Goal: Task Accomplishment & Management: Manage account settings

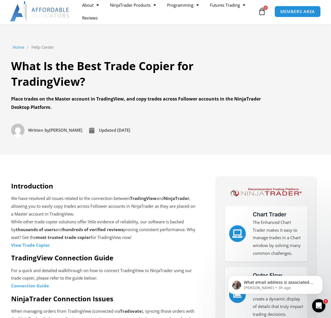
scroll to position [28, 0]
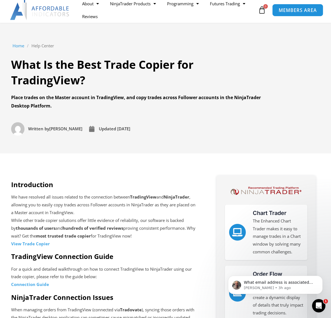
click at [287, 13] on span "MEMBERS AREA" at bounding box center [298, 10] width 38 height 5
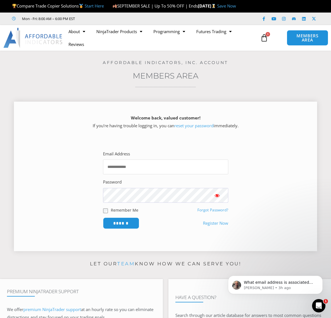
click at [124, 172] on input "Email Address" at bounding box center [165, 167] width 125 height 15
type input "**********"
click at [115, 227] on input "******" at bounding box center [121, 223] width 38 height 12
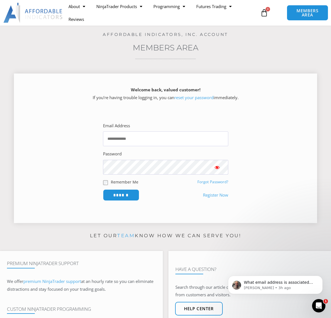
scroll to position [28, 0]
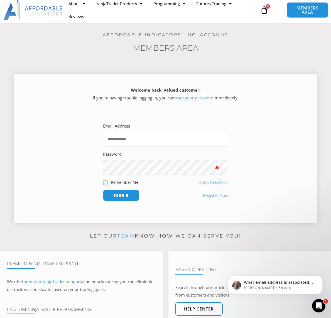
click at [131, 146] on input "Email Address" at bounding box center [165, 139] width 125 height 15
type input "**********"
click at [121, 201] on input "******" at bounding box center [121, 195] width 38 height 12
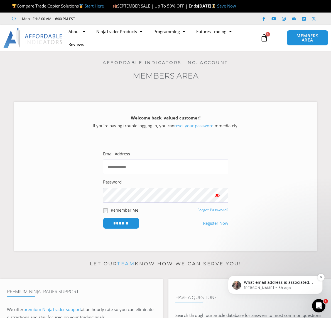
click at [257, 280] on div "What email address is associated with your account?" at bounding box center [280, 282] width 74 height 7
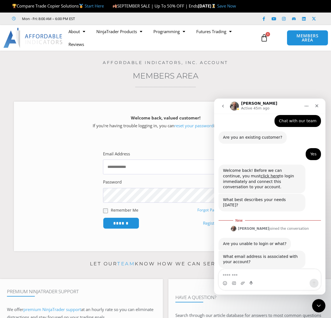
scroll to position [38, 0]
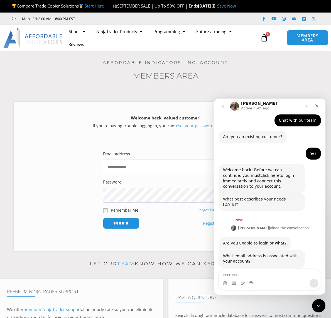
click at [248, 282] on div "Intercom messenger" at bounding box center [270, 283] width 102 height 9
click at [239, 276] on textarea "Message…" at bounding box center [270, 273] width 102 height 9
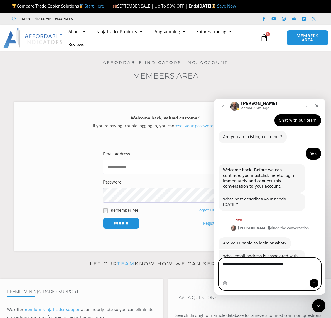
type textarea "**********"
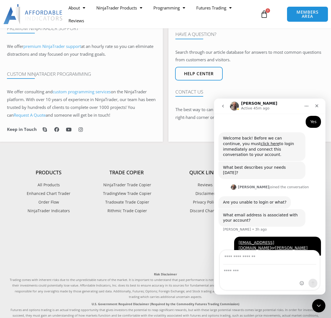
scroll to position [251, 0]
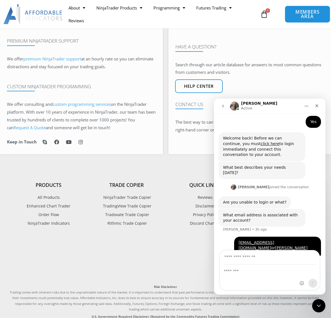
click at [301, 18] on span "MEMBERS AREA" at bounding box center [307, 14] width 33 height 9
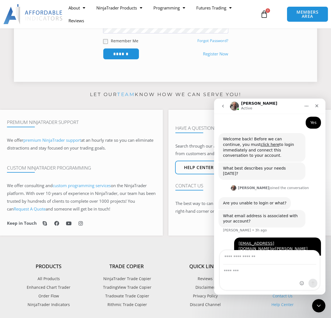
scroll to position [167, 0]
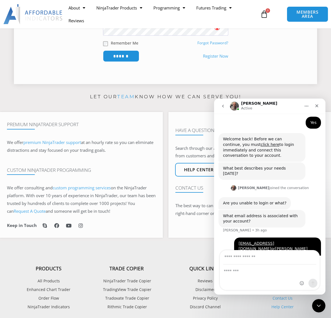
click at [209, 45] on link "Forgot Password?" at bounding box center [212, 42] width 31 height 5
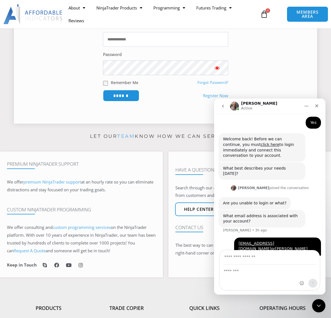
scroll to position [111, 0]
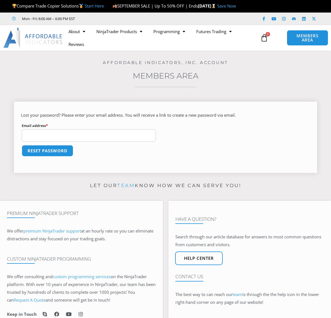
click at [75, 142] on input "Email address * Required" at bounding box center [89, 135] width 134 height 13
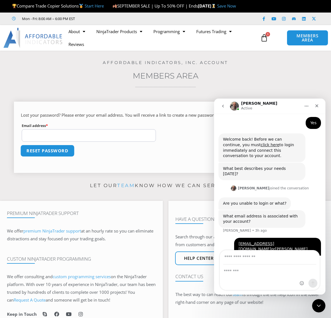
scroll to position [70, 0]
click at [70, 142] on input "Email address * Required" at bounding box center [89, 135] width 134 height 13
type input "**********"
click at [55, 157] on button "Reset password" at bounding box center [47, 151] width 54 height 12
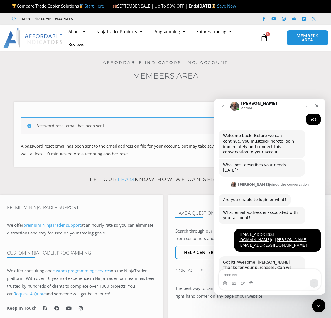
scroll to position [73, 0]
type textarea "**********"
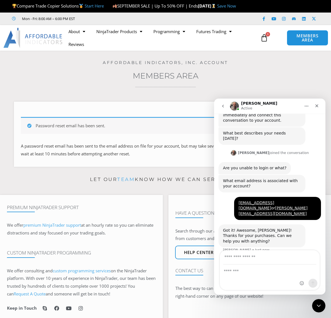
scroll to position [108, 0]
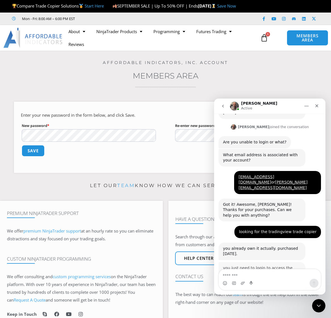
scroll to position [130, 0]
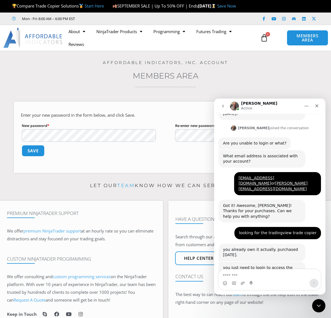
click at [246, 272] on textarea "Message…" at bounding box center [270, 273] width 102 height 9
type textarea "**********"
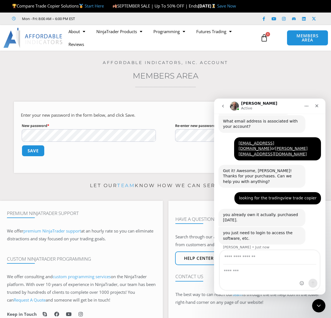
scroll to position [165, 0]
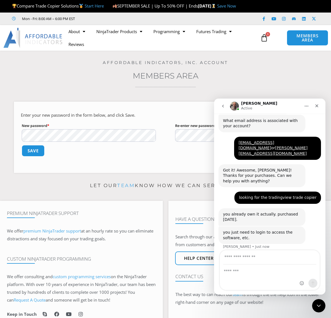
click at [231, 254] on div "that one also works on tradingview • Just now" at bounding box center [270, 263] width 102 height 19
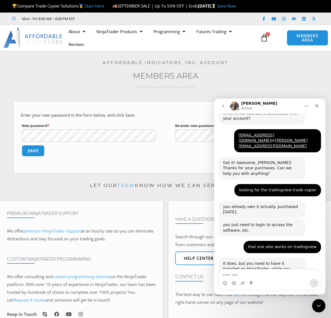
scroll to position [174, 0]
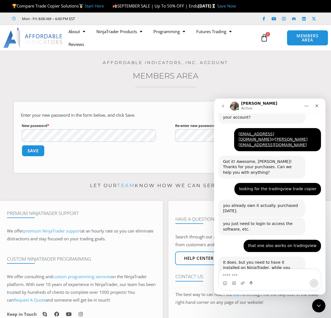
click at [243, 275] on textarea "Message…" at bounding box center [270, 273] width 102 height 9
click at [242, 276] on textarea "Message…" at bounding box center [270, 273] width 102 height 9
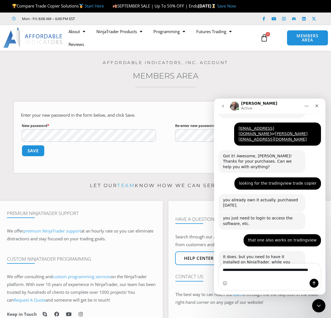
type textarea "**********"
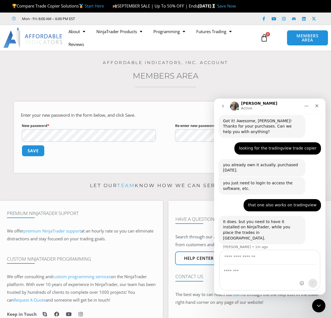
scroll to position [214, 0]
click at [28, 153] on button "Save" at bounding box center [33, 151] width 24 height 12
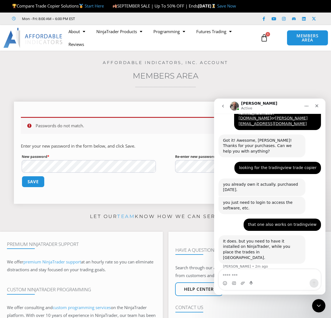
scroll to position [196, 0]
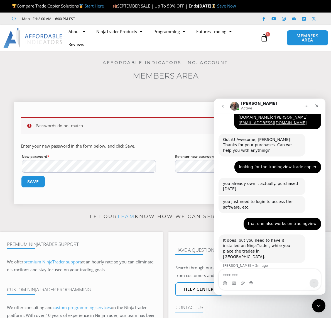
click at [38, 185] on button "Save" at bounding box center [33, 182] width 24 height 12
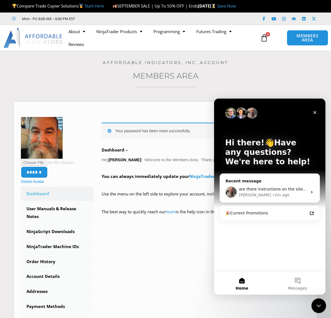
click at [322, 304] on div "Close Intercom Messenger" at bounding box center [317, 304] width 13 height 13
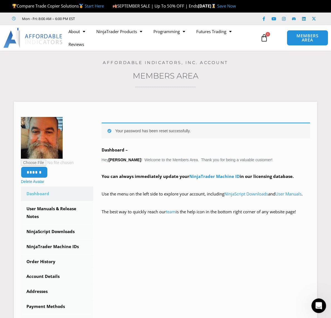
click at [315, 302] on div "Open Intercom Messenger" at bounding box center [318, 305] width 18 height 18
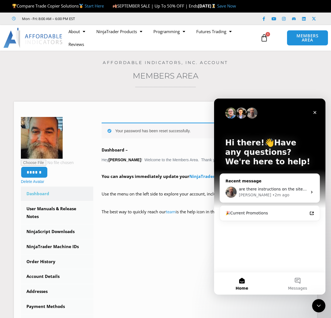
click at [304, 194] on div "Joel • 2m ago" at bounding box center [273, 195] width 69 height 6
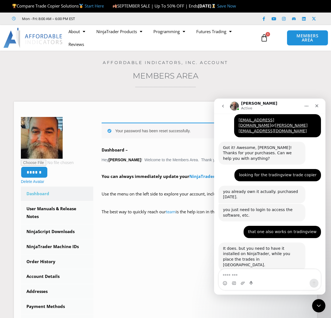
scroll to position [196, 0]
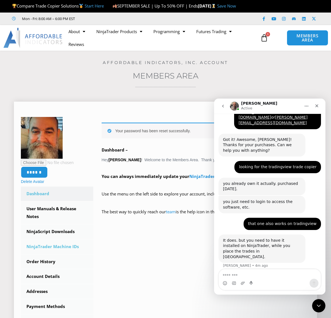
click at [64, 253] on link "NinjaTrader Machine IDs" at bounding box center [57, 247] width 72 height 14
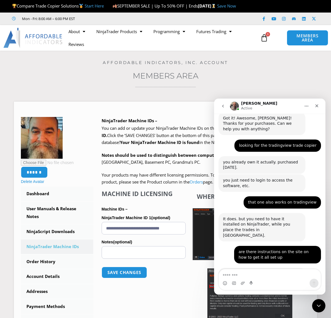
scroll to position [223, 0]
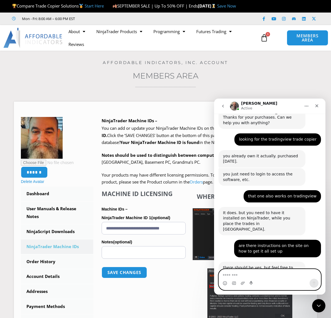
click at [243, 274] on textarea "Message…" at bounding box center [270, 273] width 102 height 9
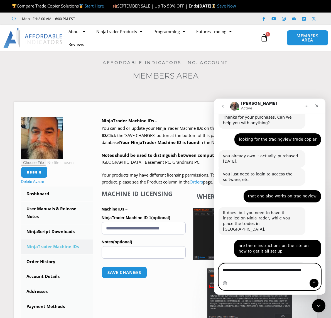
scroll to position [229, 0]
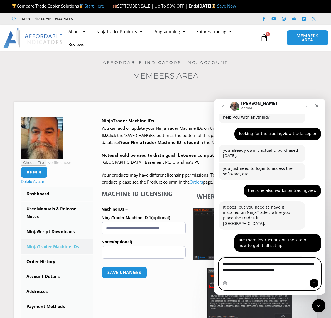
type textarea "**********"
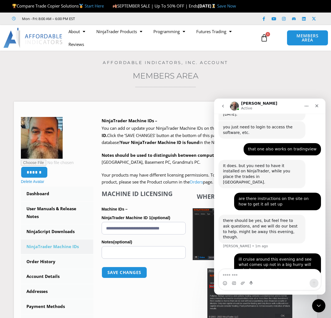
scroll to position [272, 0]
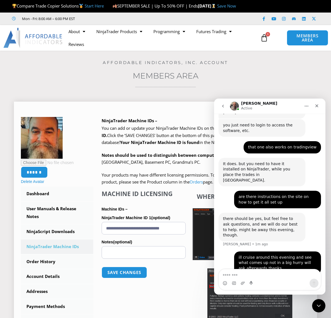
click at [105, 259] on input "Notes (optional)" at bounding box center [144, 252] width 84 height 13
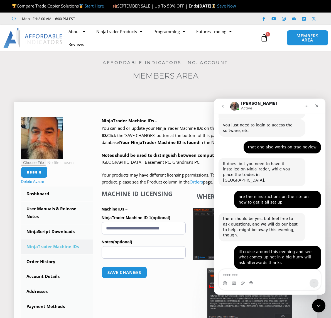
scroll to position [273, 0]
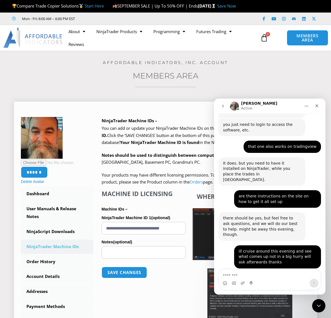
click at [109, 234] on input "**********" at bounding box center [144, 228] width 84 height 13
click at [118, 279] on button "Save changes" at bounding box center [125, 273] width 48 height 12
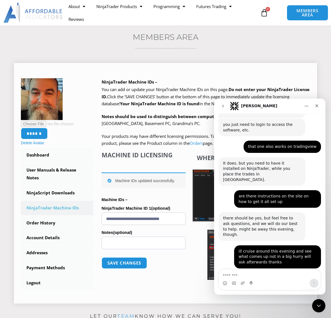
scroll to position [84, 0]
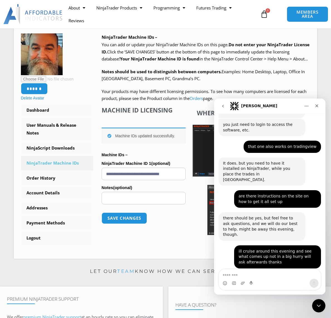
click at [247, 274] on textarea "Message…" at bounding box center [270, 273] width 102 height 9
type textarea "**********"
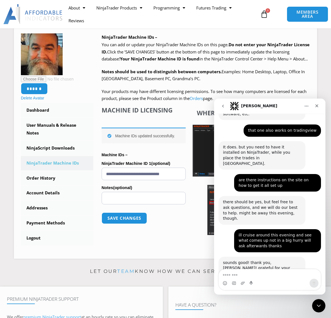
scroll to position [289, 0]
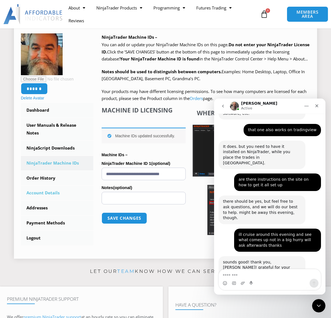
click at [52, 200] on link "Account Details" at bounding box center [57, 193] width 72 height 14
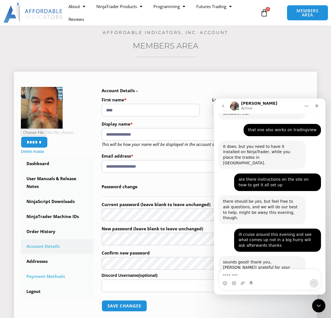
scroll to position [28, 0]
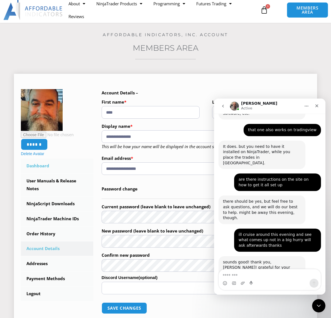
click at [38, 170] on link "Dashboard" at bounding box center [57, 166] width 72 height 14
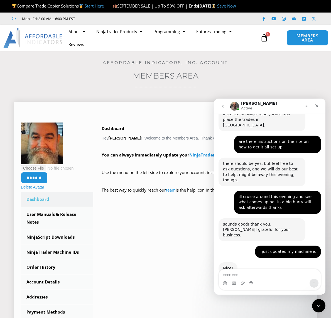
scroll to position [306, 0]
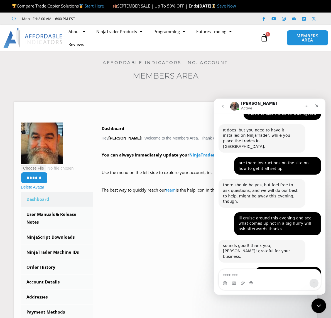
click at [315, 302] on icon "Close Intercom Messenger" at bounding box center [318, 305] width 7 height 7
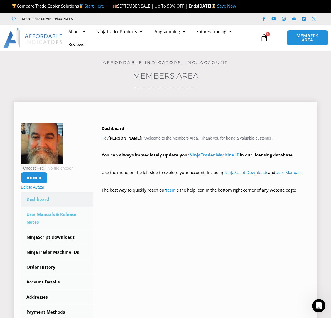
click at [50, 225] on link "User Manuals & Release Notes" at bounding box center [57, 218] width 72 height 22
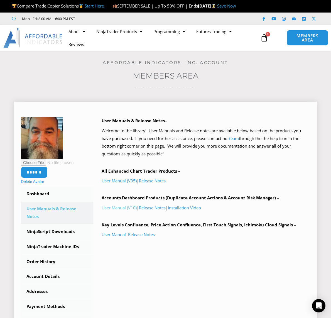
click at [123, 211] on link "User Manual (V10)" at bounding box center [119, 208] width 35 height 6
click at [316, 301] on div "Open Intercom Messenger" at bounding box center [319, 306] width 15 height 15
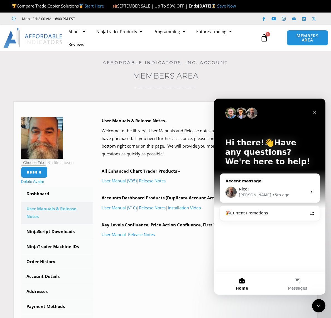
click at [287, 193] on div "[PERSON_NAME] • 5m ago" at bounding box center [273, 195] width 69 height 6
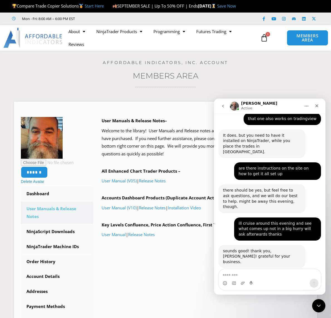
scroll to position [306, 0]
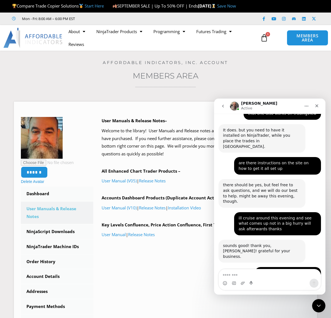
click at [257, 275] on textarea "Message…" at bounding box center [270, 273] width 102 height 9
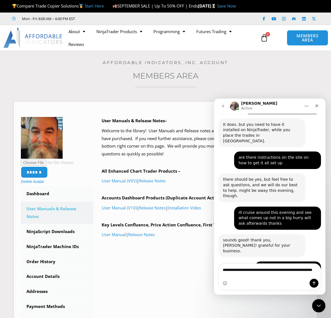
type textarea "**********"
